Goal: Obtain resource: Obtain resource

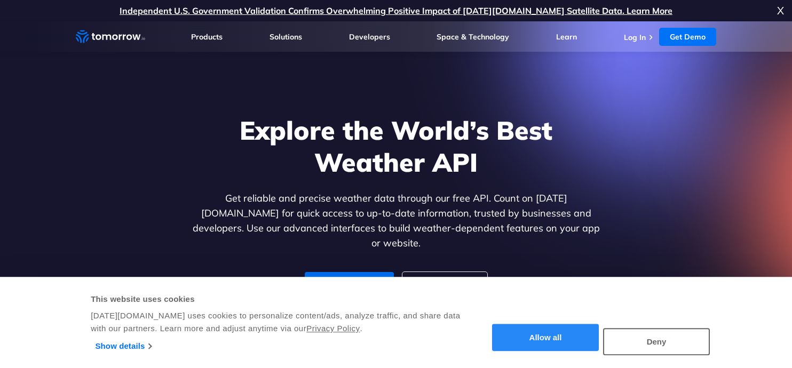
click at [573, 330] on button "Allow all" at bounding box center [545, 338] width 107 height 27
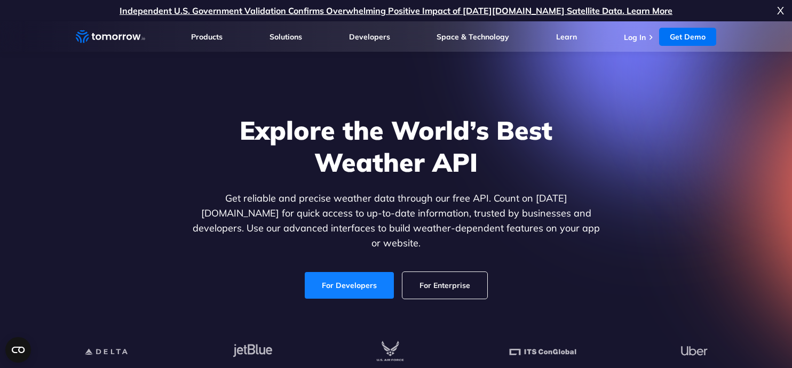
click at [369, 273] on link "For Developers" at bounding box center [349, 285] width 89 height 27
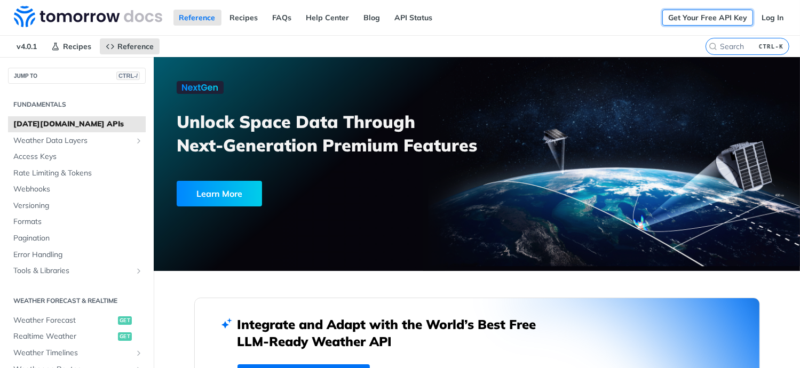
click at [722, 19] on link "Get Your Free API Key" at bounding box center [707, 18] width 91 height 16
click at [756, 15] on link "Log In" at bounding box center [773, 18] width 34 height 16
